Goal: Navigation & Orientation: Find specific page/section

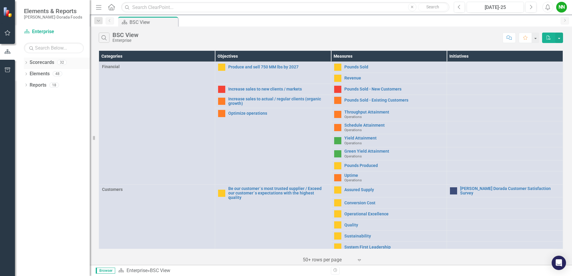
click at [28, 63] on icon "Dropdown" at bounding box center [26, 63] width 4 height 3
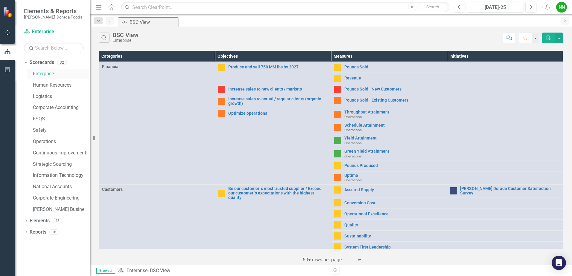
click at [29, 72] on icon at bounding box center [29, 73] width 1 height 3
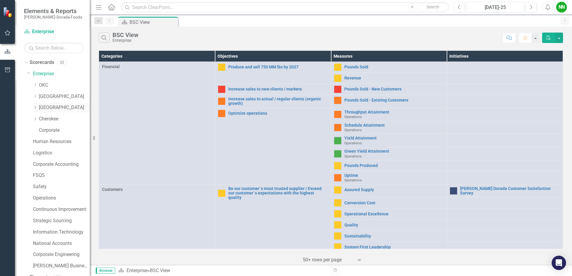
click at [46, 105] on link "[GEOGRAPHIC_DATA]" at bounding box center [64, 107] width 51 height 7
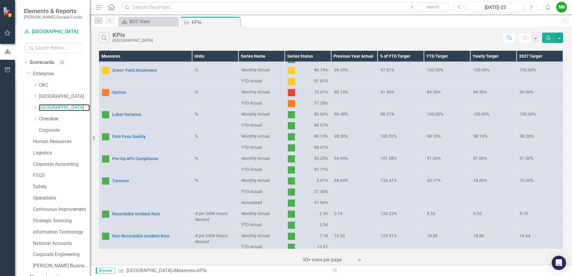
scroll to position [147, 0]
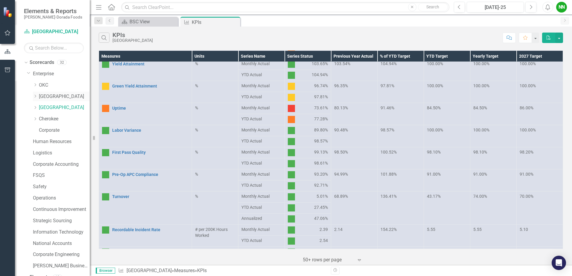
click at [43, 96] on link "[GEOGRAPHIC_DATA]" at bounding box center [64, 96] width 51 height 7
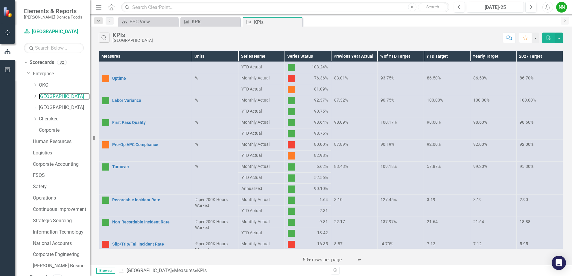
scroll to position [117, 0]
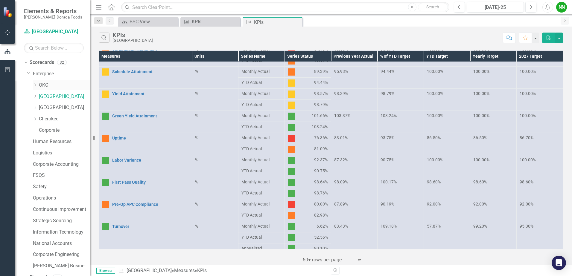
click at [45, 84] on link "OKC" at bounding box center [64, 85] width 51 height 7
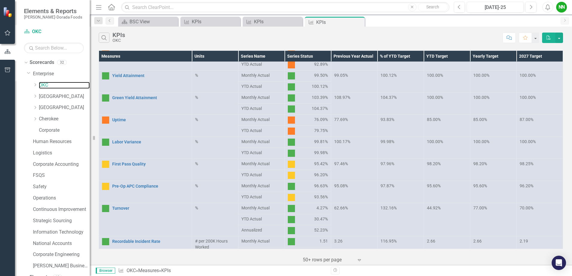
scroll to position [149, 0]
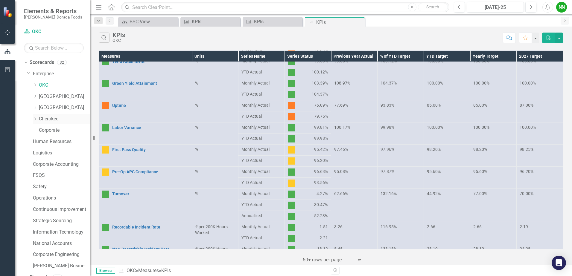
click at [50, 118] on link "Cherokee" at bounding box center [64, 119] width 51 height 7
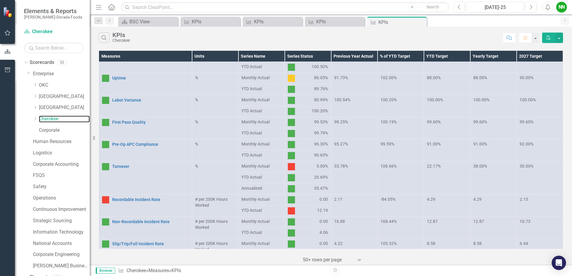
scroll to position [155, 0]
click at [48, 97] on link "[GEOGRAPHIC_DATA]" at bounding box center [64, 96] width 51 height 7
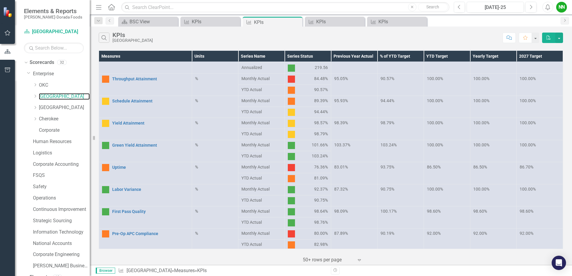
scroll to position [87, 0]
